Goal: Download file/media

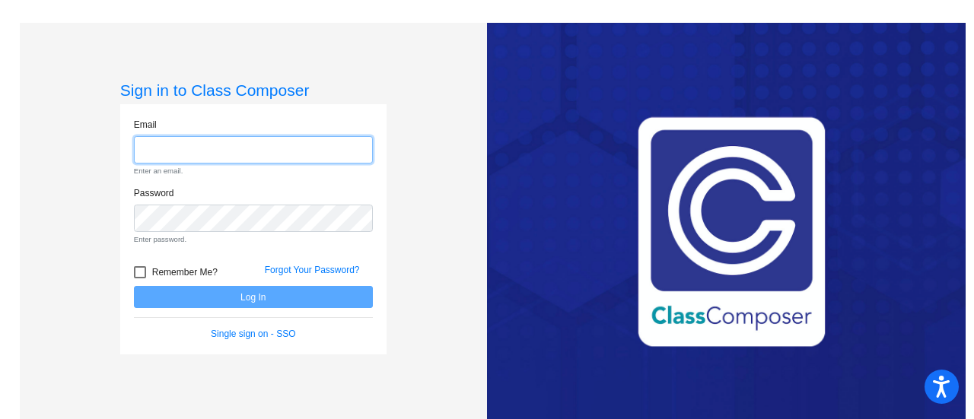
click at [201, 151] on input "email" at bounding box center [253, 150] width 239 height 28
type input "[EMAIL_ADDRESS][PERSON_NAME][DOMAIN_NAME]"
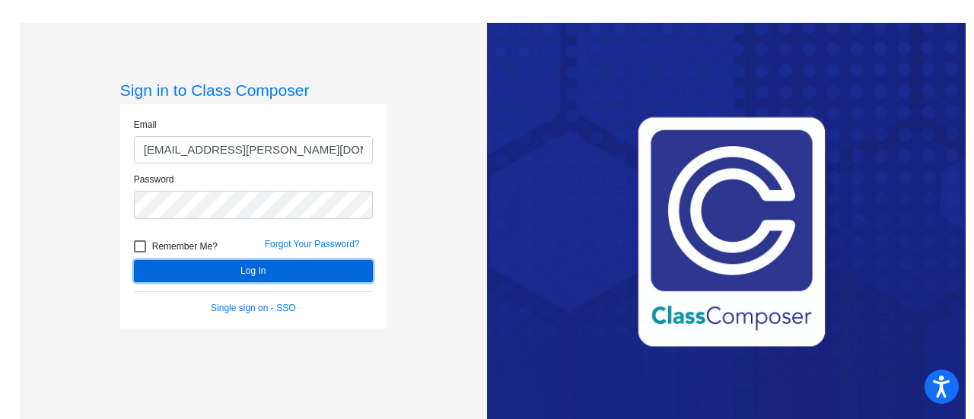
click at [296, 266] on button "Log In" at bounding box center [253, 271] width 239 height 22
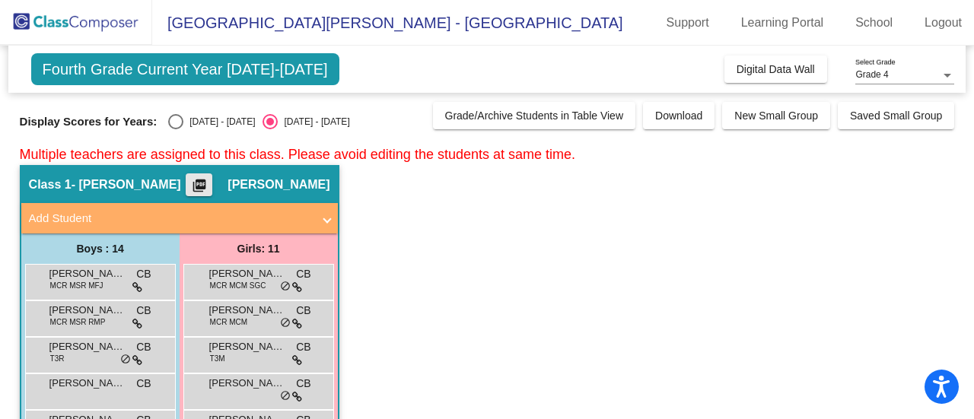
click at [202, 181] on mat-icon "picture_as_pdf" at bounding box center [199, 188] width 18 height 21
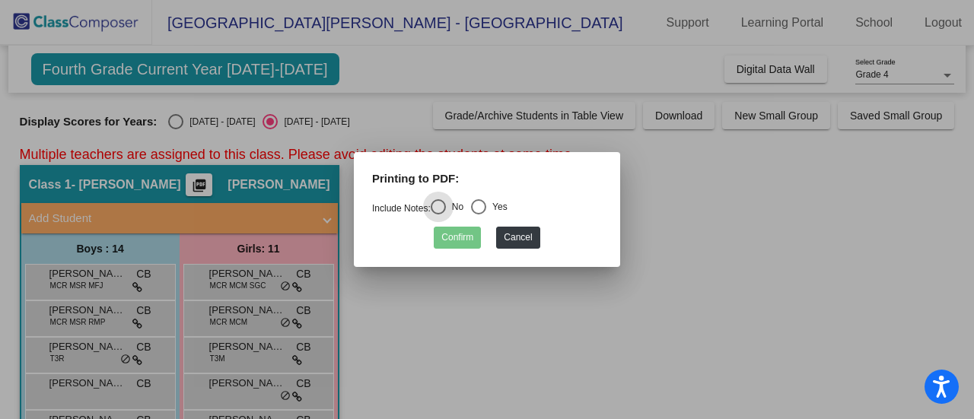
click at [479, 207] on div "Select an option" at bounding box center [479, 207] width 0 height 0
click at [479, 215] on input "Yes" at bounding box center [478, 215] width 1 height 1
radio input "true"
click at [455, 237] on button "Confirm" at bounding box center [457, 238] width 47 height 22
